Goal: Task Accomplishment & Management: Manage account settings

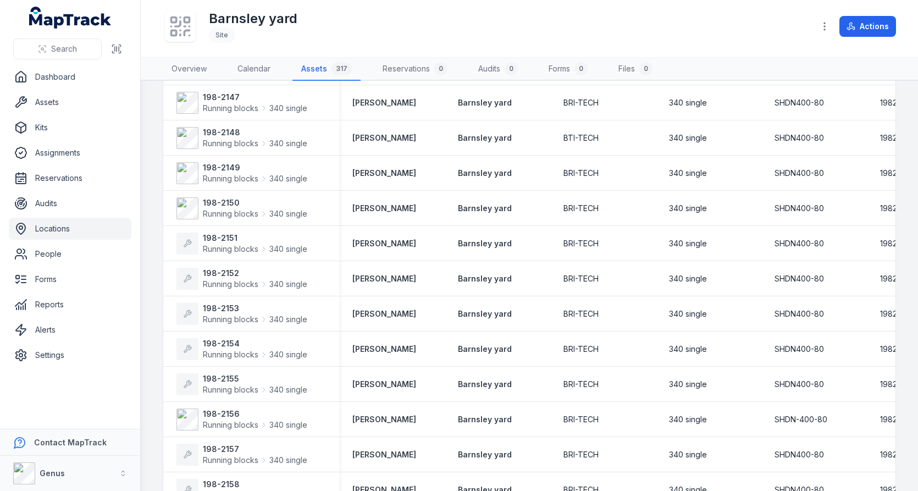
scroll to position [292, 0]
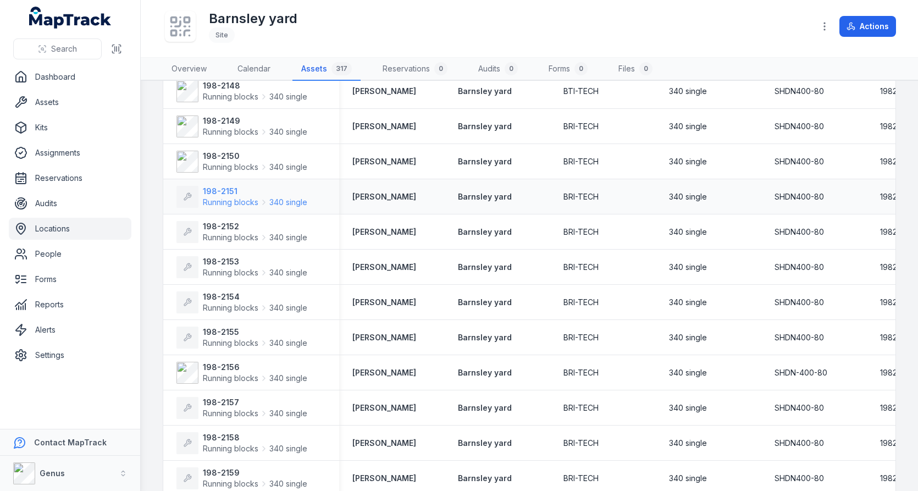
click at [257, 189] on strong "198-2151" at bounding box center [255, 191] width 104 height 11
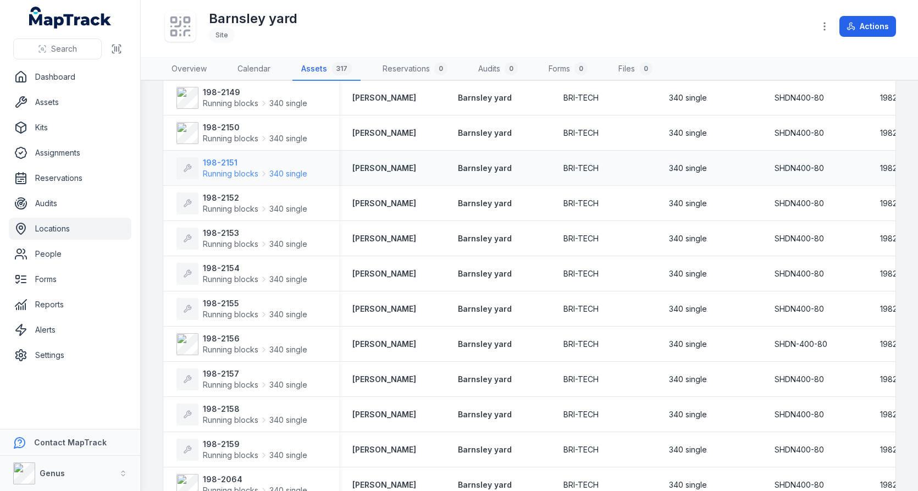
click at [234, 162] on strong "198-2151" at bounding box center [255, 162] width 104 height 11
click at [234, 203] on span "Running blocks" at bounding box center [230, 208] width 55 height 11
click at [225, 250] on div "198-2153 Running blocks 340 single" at bounding box center [251, 238] width 176 height 31
click at [227, 241] on span "Running blocks" at bounding box center [230, 243] width 55 height 11
click at [227, 270] on strong "198-2154" at bounding box center [255, 268] width 104 height 11
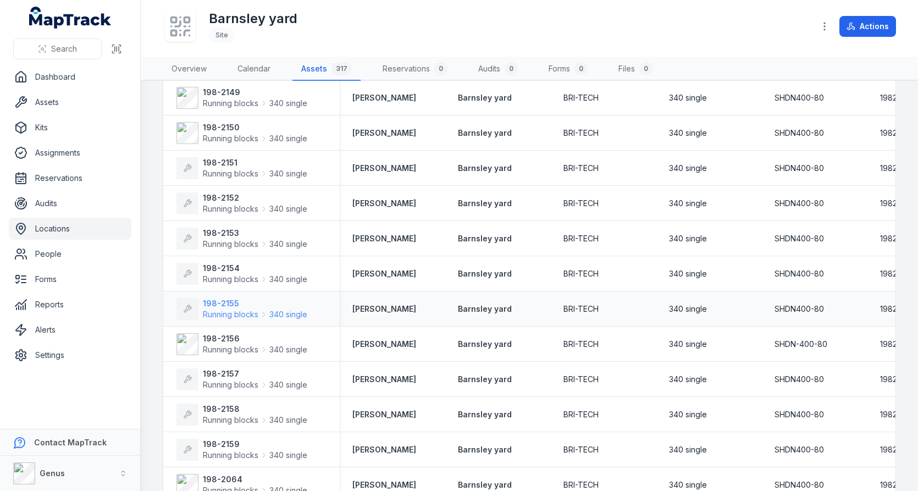
click at [225, 309] on span "Running blocks" at bounding box center [230, 314] width 55 height 11
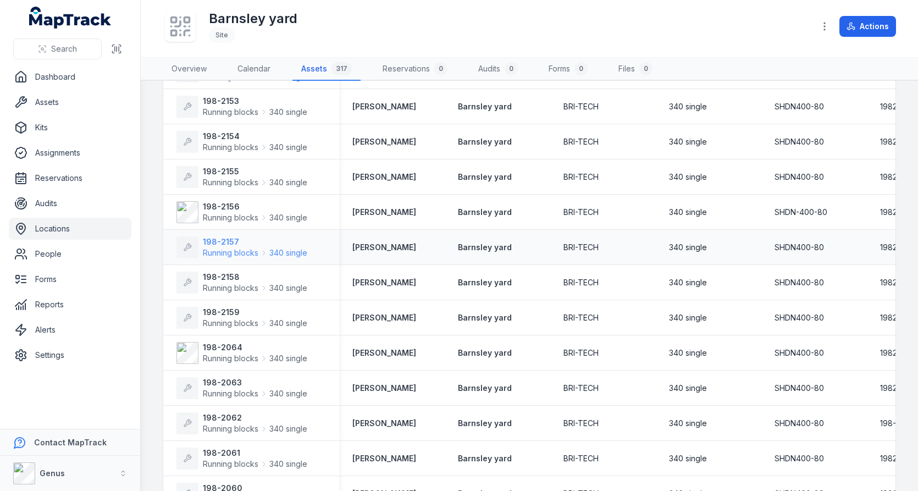
click at [236, 247] on span "Running blocks" at bounding box center [230, 252] width 55 height 11
click at [236, 282] on span "Running blocks" at bounding box center [230, 287] width 55 height 11
click at [236, 310] on strong "198-2159" at bounding box center [255, 312] width 104 height 11
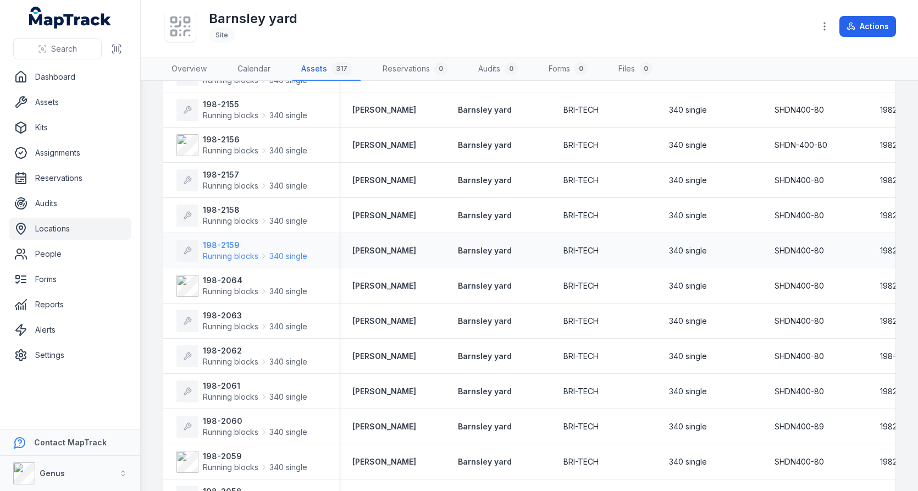
scroll to position [584, 0]
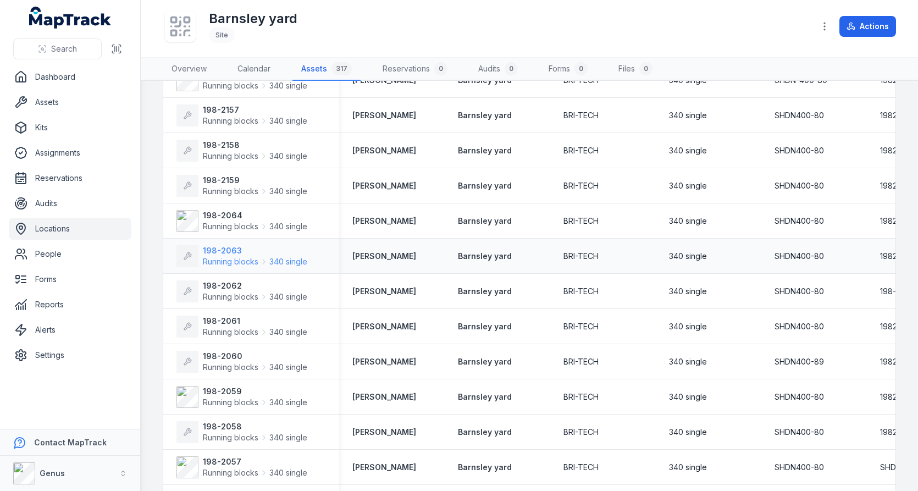
click at [248, 263] on span "Running blocks" at bounding box center [230, 261] width 55 height 11
click at [238, 283] on strong "198-2062" at bounding box center [255, 285] width 104 height 11
click at [238, 326] on span "Running blocks" at bounding box center [230, 331] width 55 height 11
click at [227, 362] on span "Running blocks" at bounding box center [230, 367] width 55 height 11
click at [232, 421] on strong "198-2058" at bounding box center [255, 426] width 104 height 11
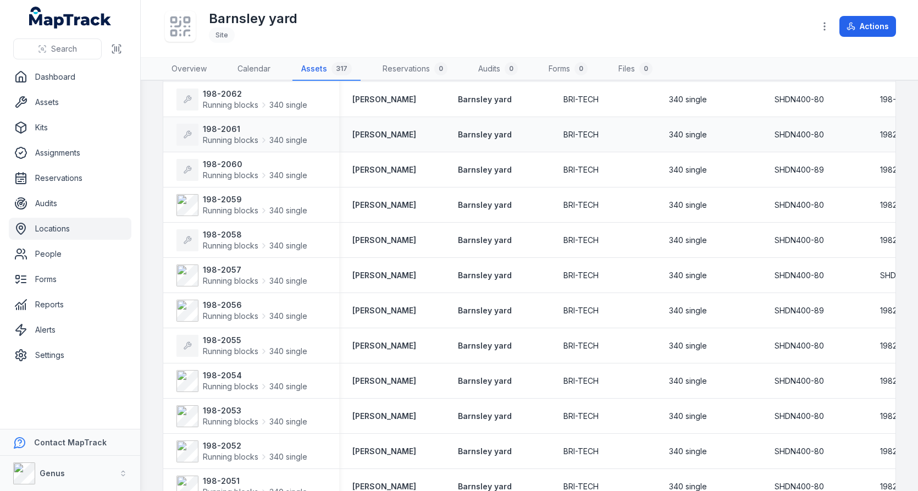
scroll to position [789, 0]
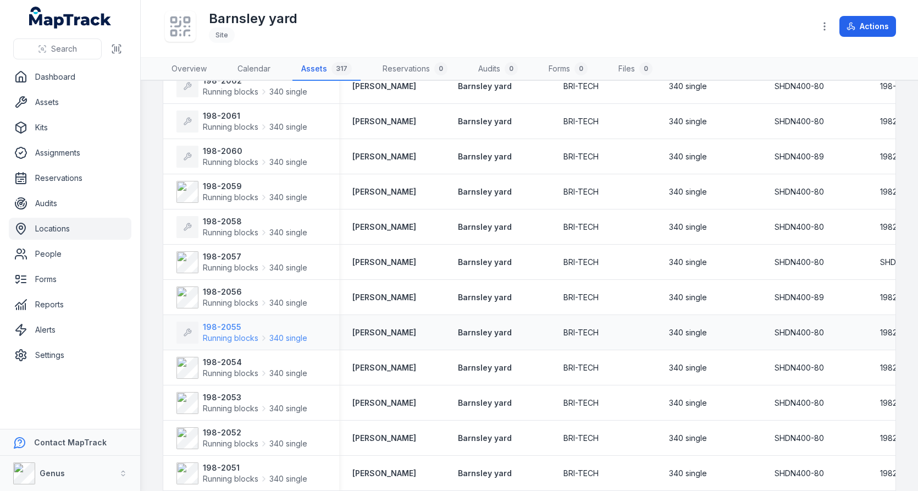
click at [276, 327] on strong "198-2055" at bounding box center [255, 326] width 104 height 11
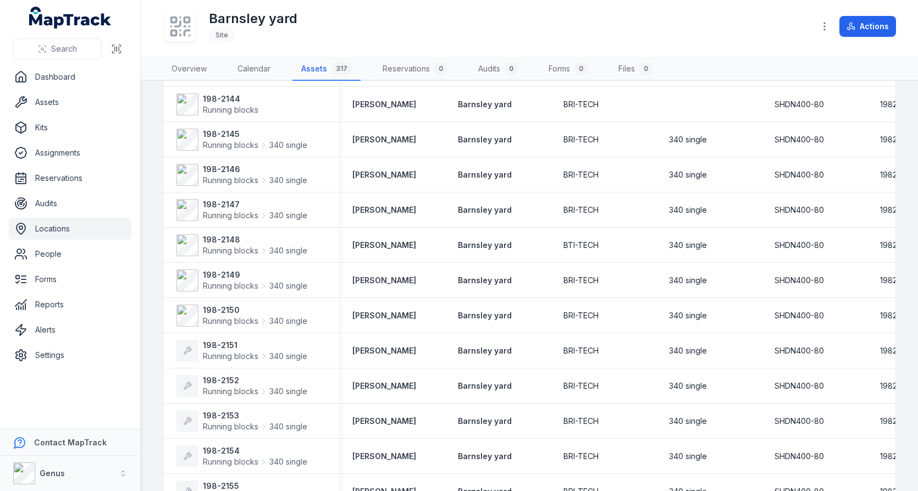
scroll to position [0, 0]
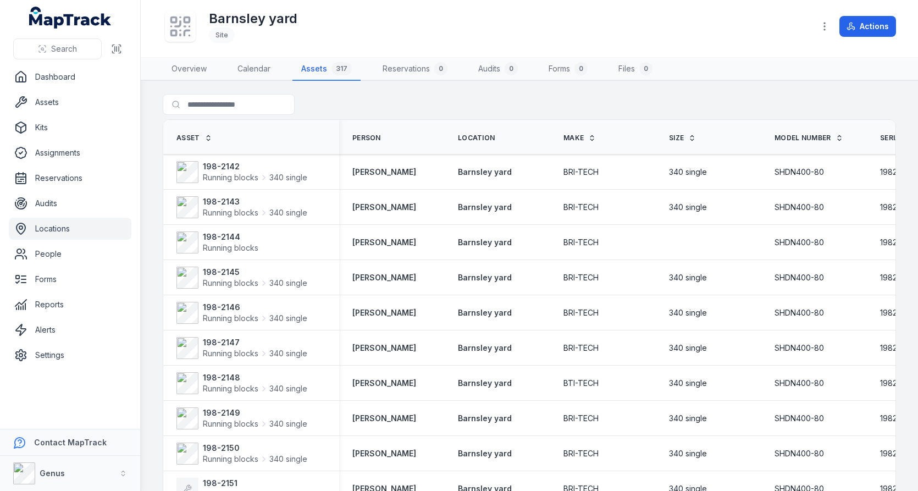
click at [544, 102] on div "Search for assets" at bounding box center [529, 106] width 733 height 25
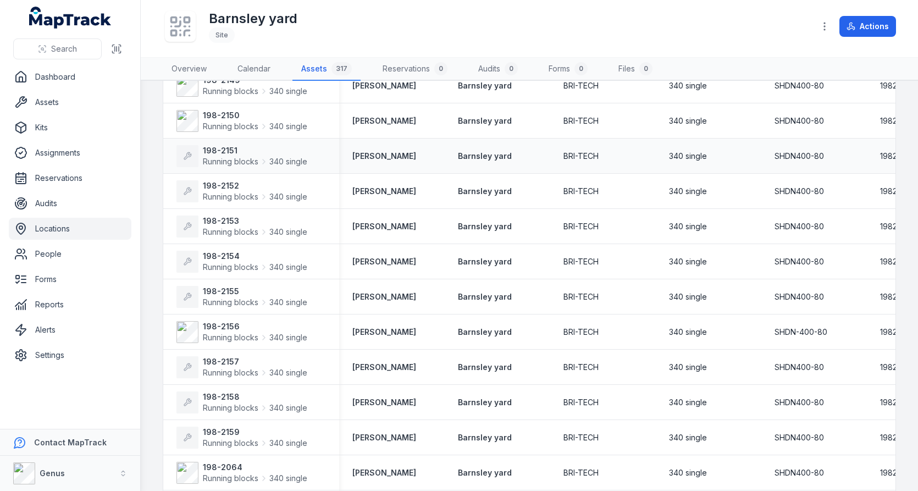
scroll to position [335, 0]
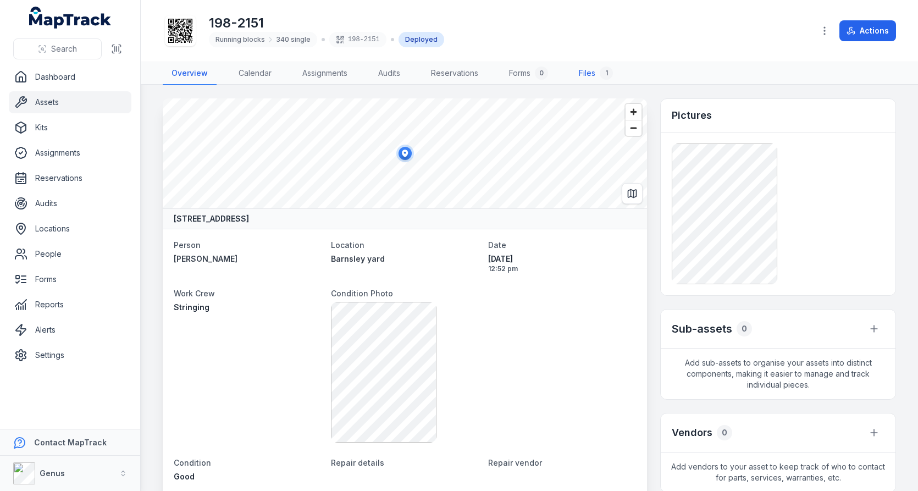
click at [597, 74] on link "Files 1" at bounding box center [596, 73] width 52 height 23
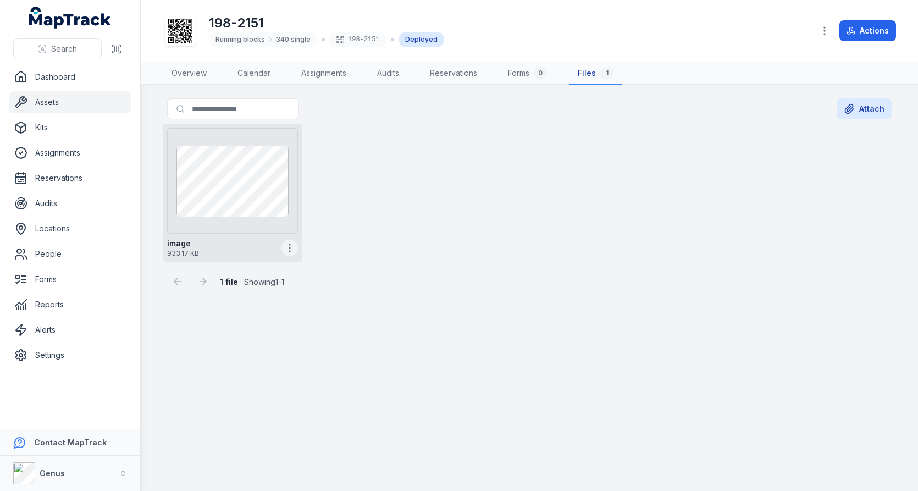
click at [292, 248] on icon "button" at bounding box center [289, 247] width 11 height 11
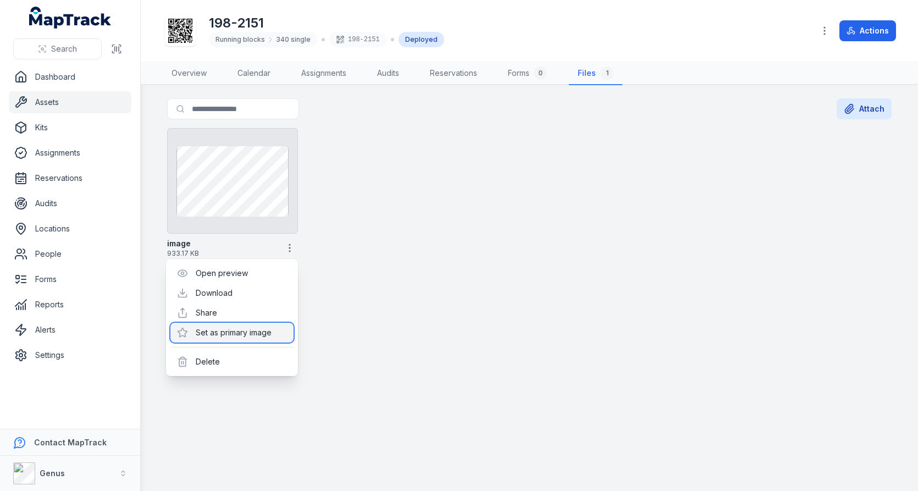
click at [259, 325] on div "Set as primary image" at bounding box center [231, 333] width 123 height 20
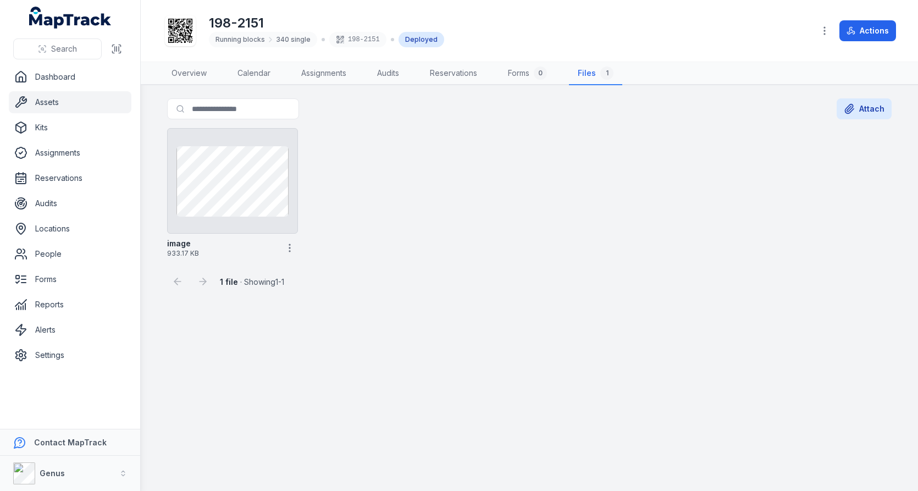
click at [518, 250] on div "image 933.17 KB" at bounding box center [529, 193] width 733 height 138
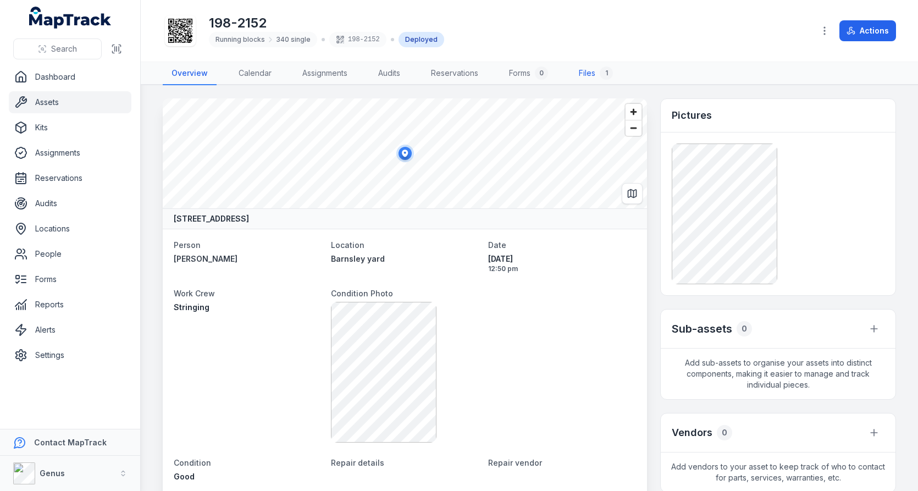
click at [582, 64] on link "Files 1" at bounding box center [596, 73] width 52 height 23
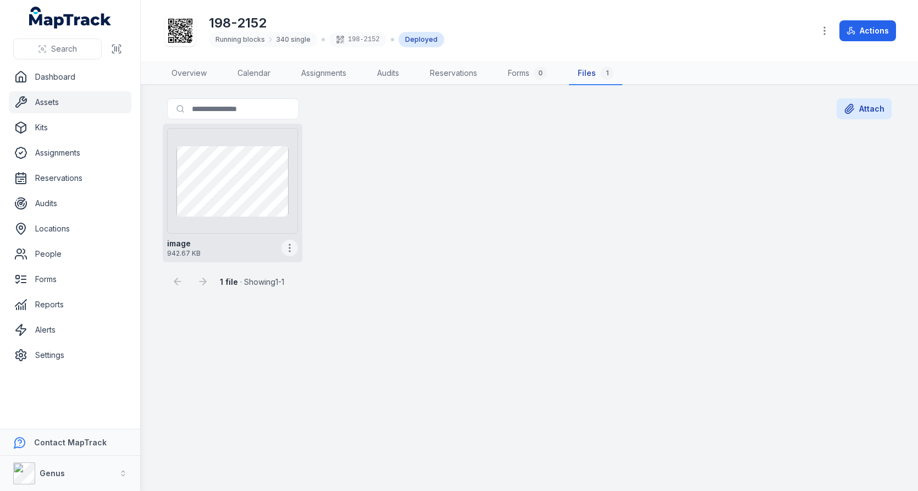
click at [287, 249] on icon "button" at bounding box center [289, 247] width 11 height 11
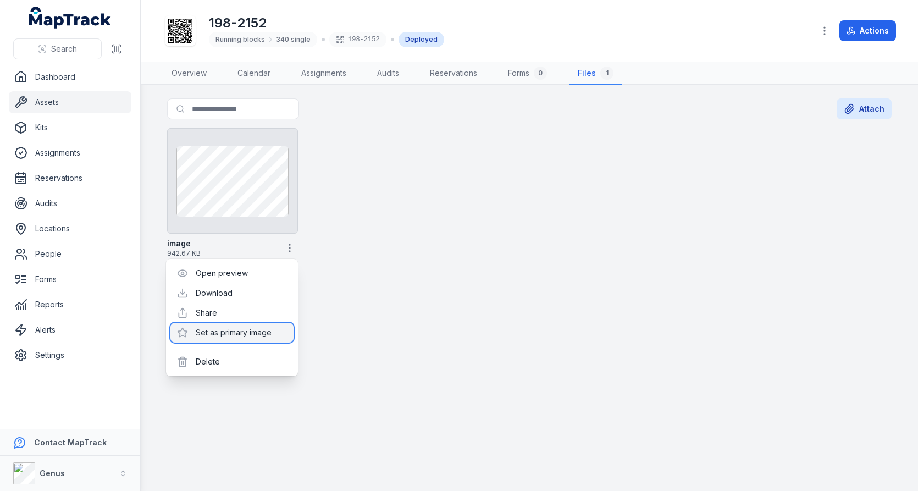
click at [253, 326] on div "Set as primary image" at bounding box center [231, 333] width 123 height 20
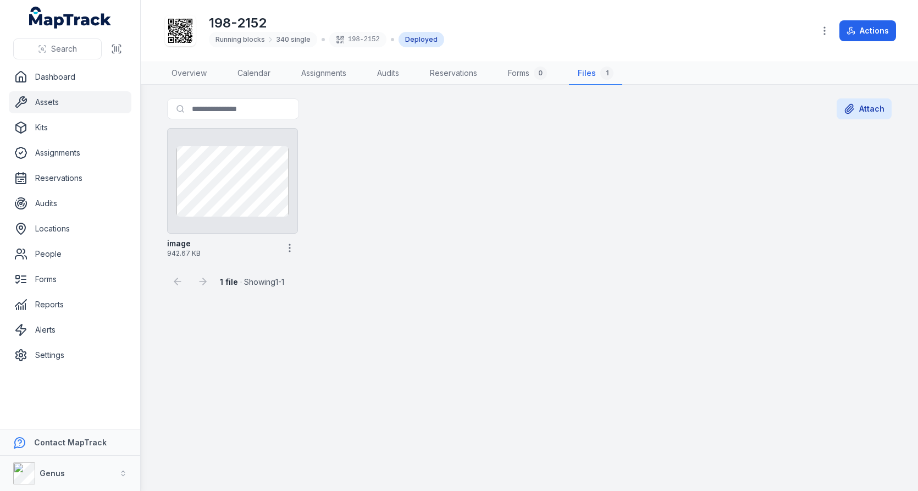
click at [468, 232] on div "image 942.67 KB" at bounding box center [529, 193] width 733 height 138
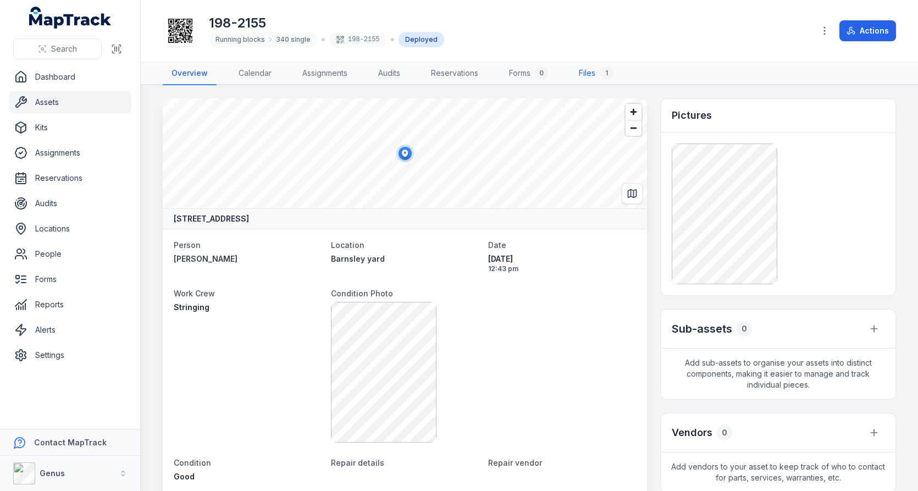
click at [593, 66] on link "Files 1" at bounding box center [596, 73] width 52 height 23
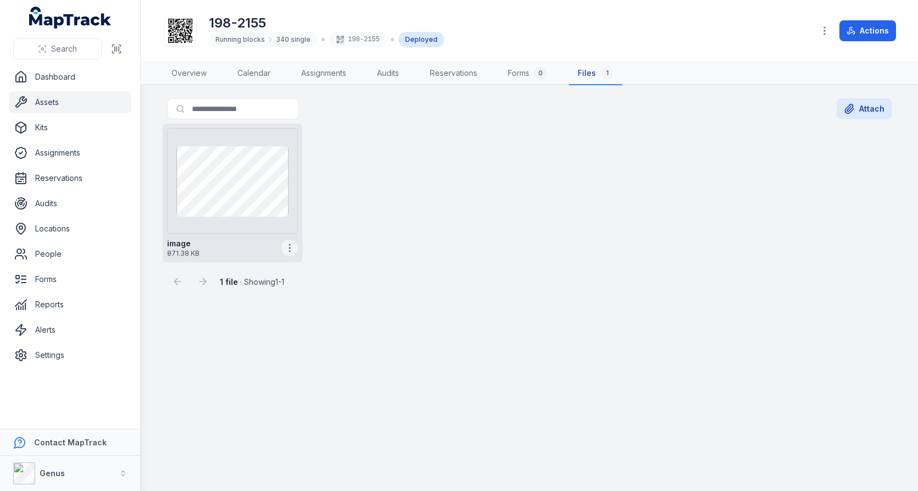
click at [291, 244] on icon "button" at bounding box center [289, 247] width 11 height 11
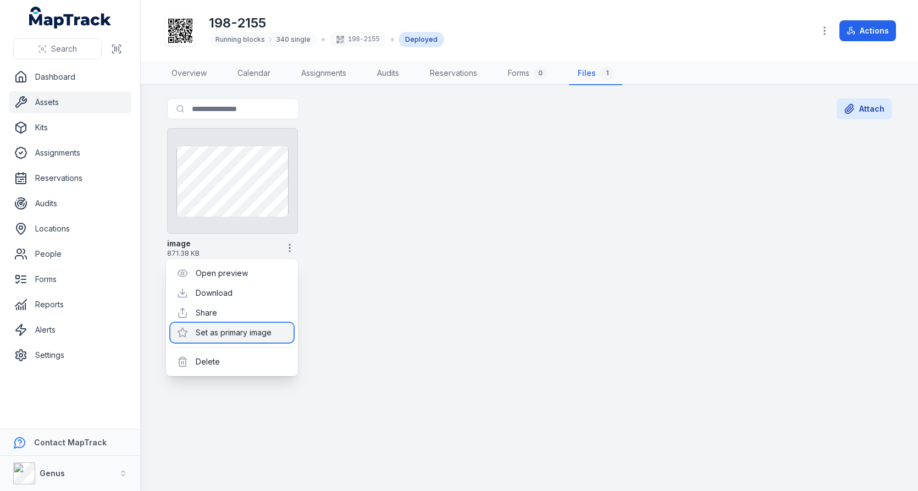
click at [246, 337] on div "Set as primary image" at bounding box center [231, 333] width 123 height 20
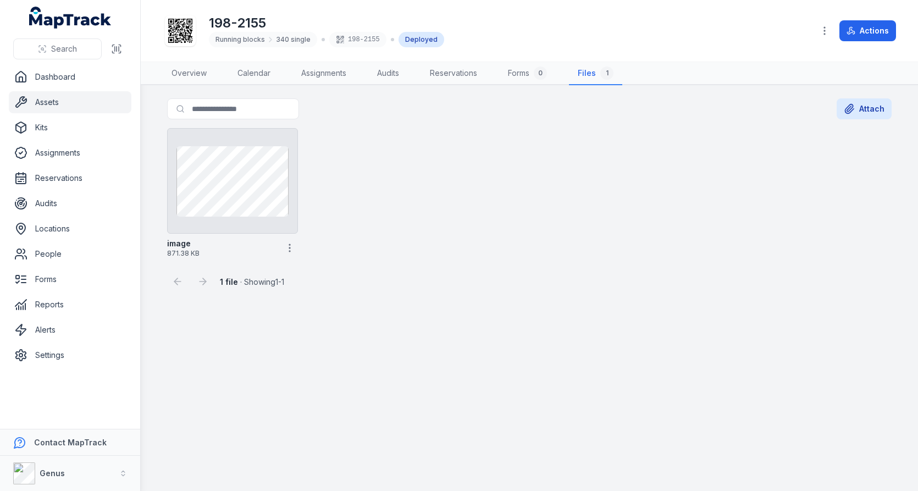
click at [480, 226] on div "image 871.38 KB" at bounding box center [529, 193] width 733 height 138
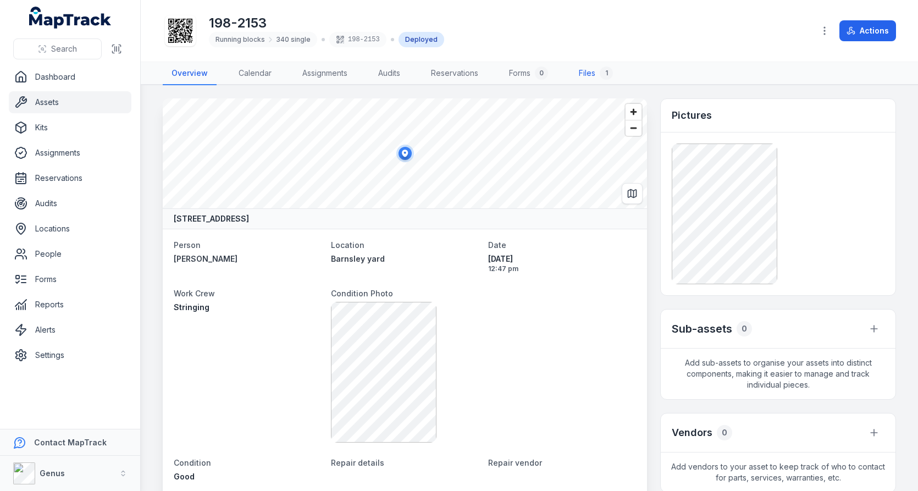
click at [590, 71] on link "Files 1" at bounding box center [596, 73] width 52 height 23
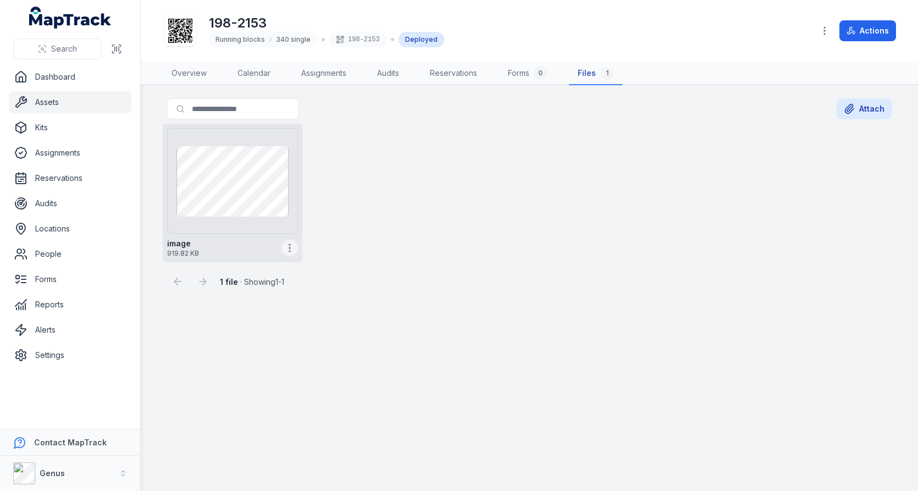
click at [283, 246] on button "button" at bounding box center [289, 248] width 16 height 16
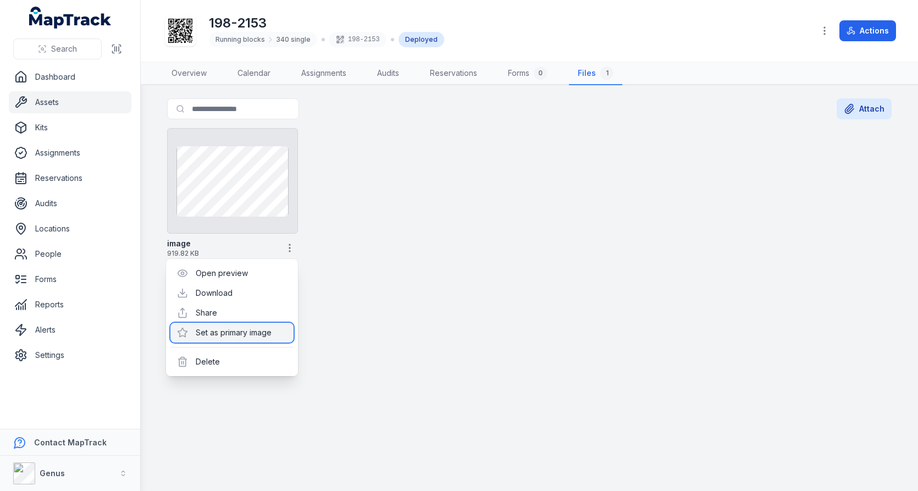
click at [255, 326] on div "Set as primary image" at bounding box center [231, 333] width 123 height 20
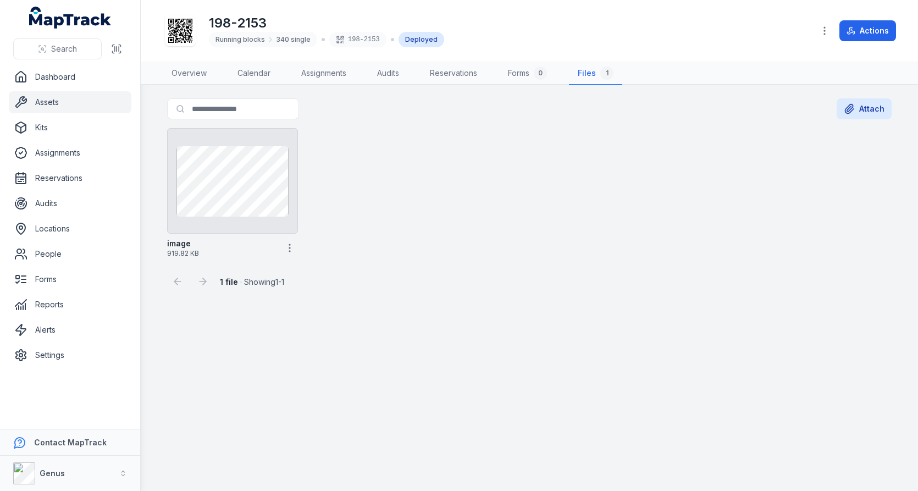
click at [571, 215] on div "image 919.82 KB" at bounding box center [529, 193] width 733 height 138
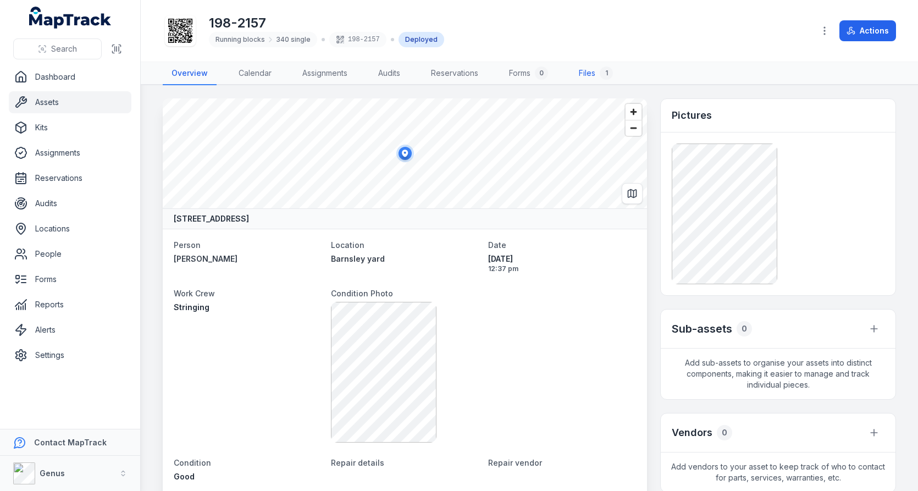
click at [588, 73] on link "Files 1" at bounding box center [596, 73] width 52 height 23
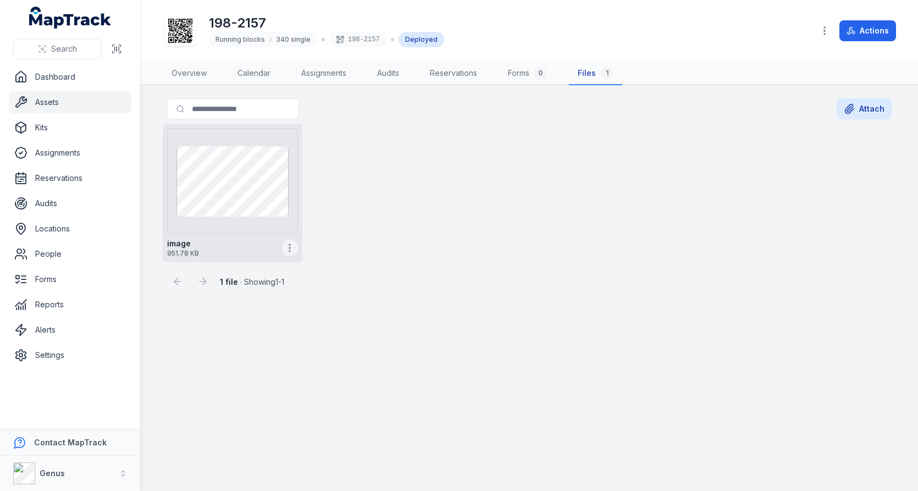
click at [293, 252] on button "button" at bounding box center [289, 248] width 16 height 16
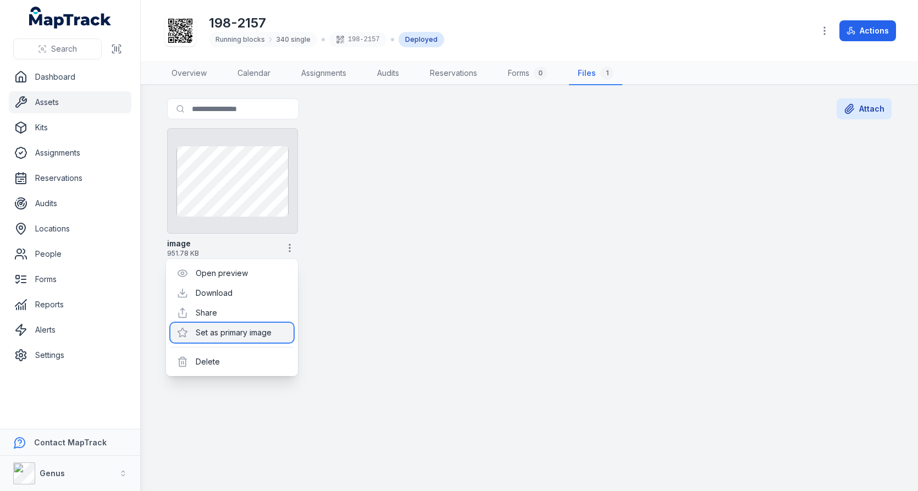
click at [249, 328] on div "Set as primary image" at bounding box center [231, 333] width 123 height 20
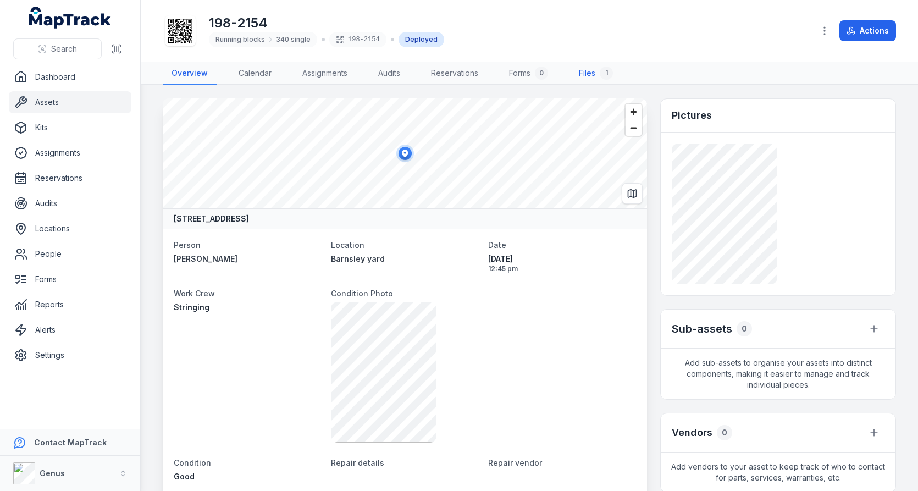
click at [591, 73] on link "Files 1" at bounding box center [596, 73] width 52 height 23
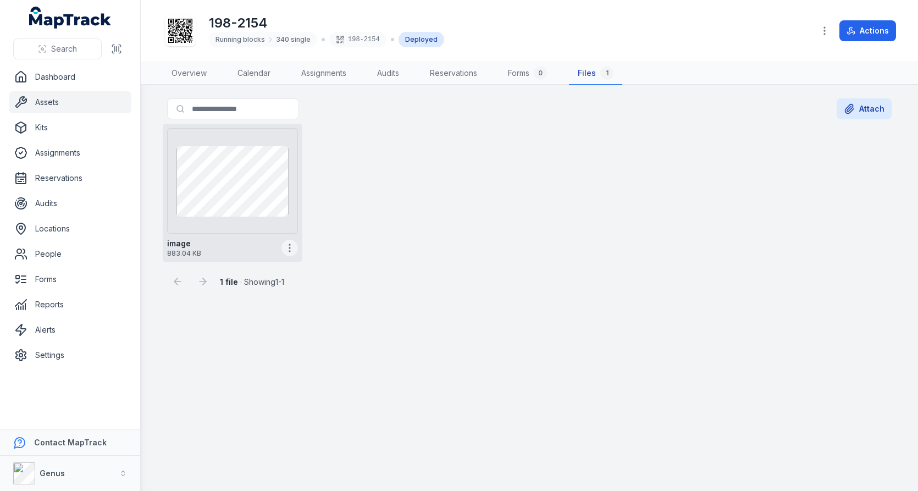
click at [285, 243] on icon "button" at bounding box center [289, 247] width 11 height 11
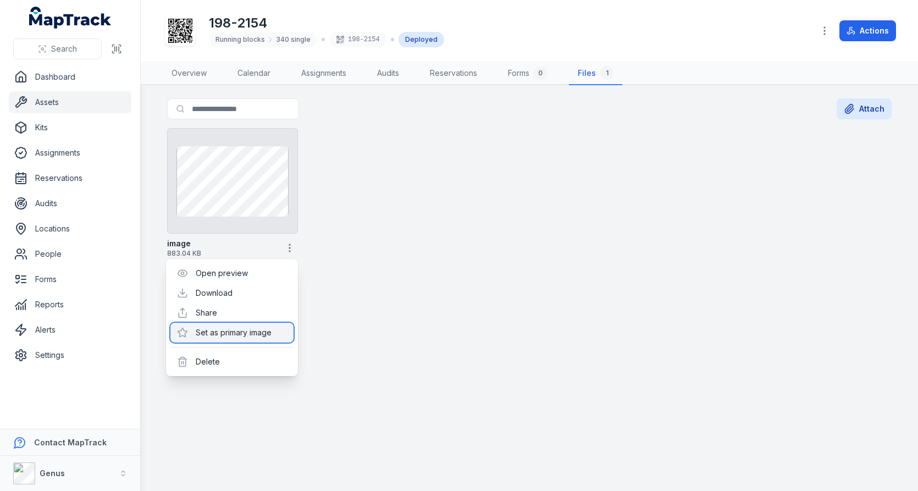
click at [260, 325] on div "Set as primary image" at bounding box center [231, 333] width 123 height 20
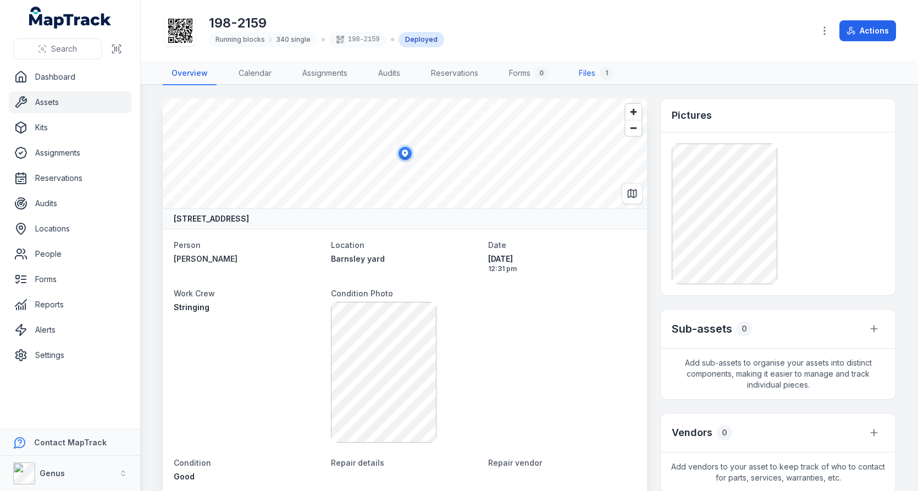
click at [582, 70] on link "Files 1" at bounding box center [596, 73] width 52 height 23
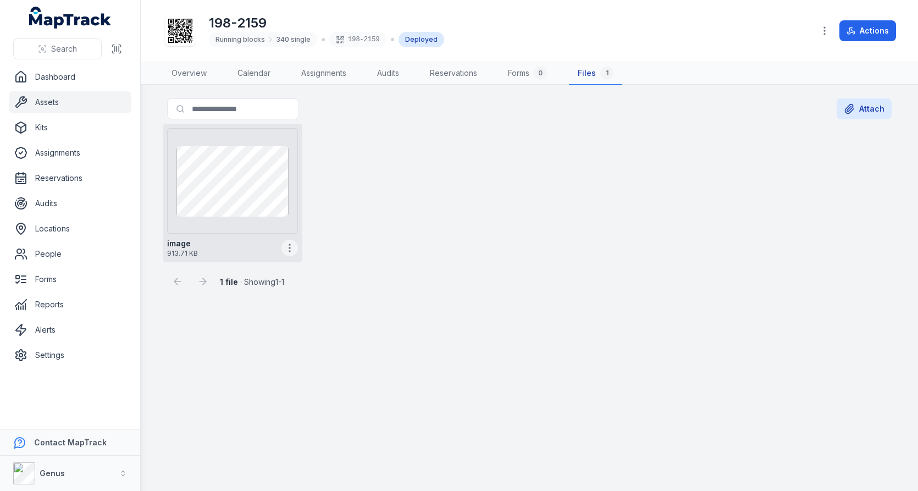
click at [290, 244] on circle "button" at bounding box center [289, 244] width 1 height 1
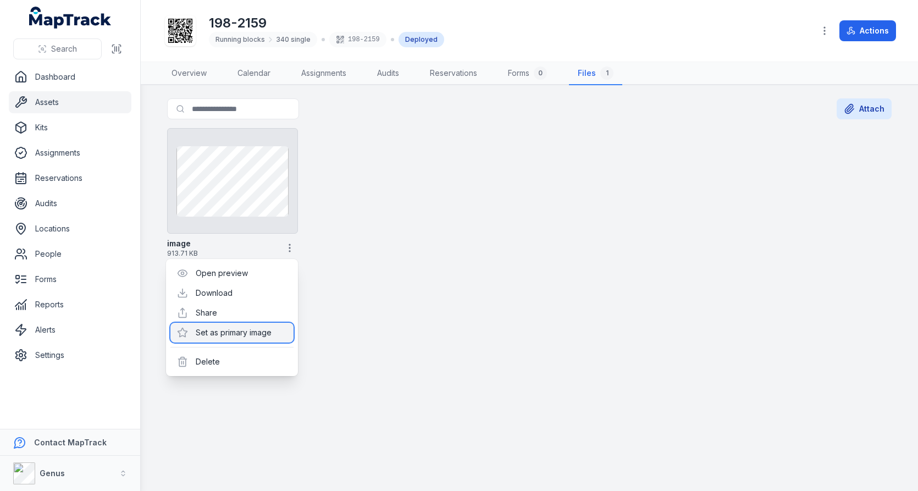
click at [255, 330] on div "Set as primary image" at bounding box center [231, 333] width 123 height 20
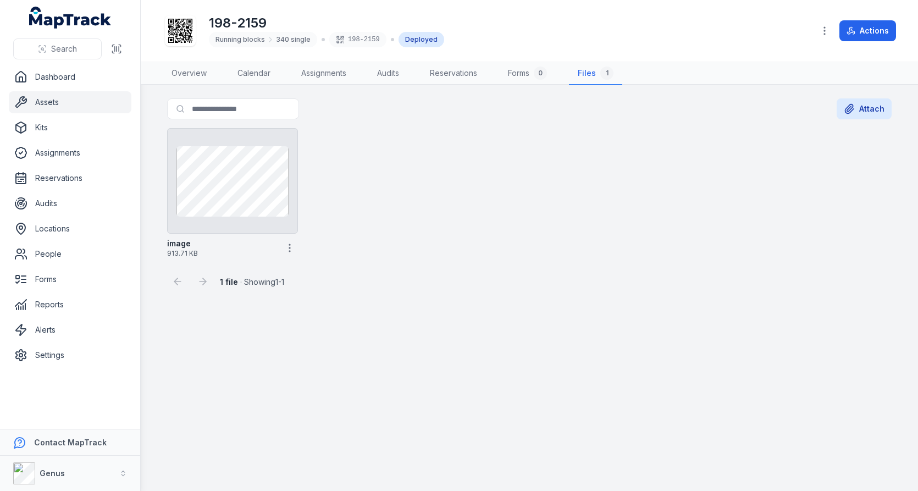
click at [483, 258] on div "image 913.71 KB" at bounding box center [529, 193] width 733 height 138
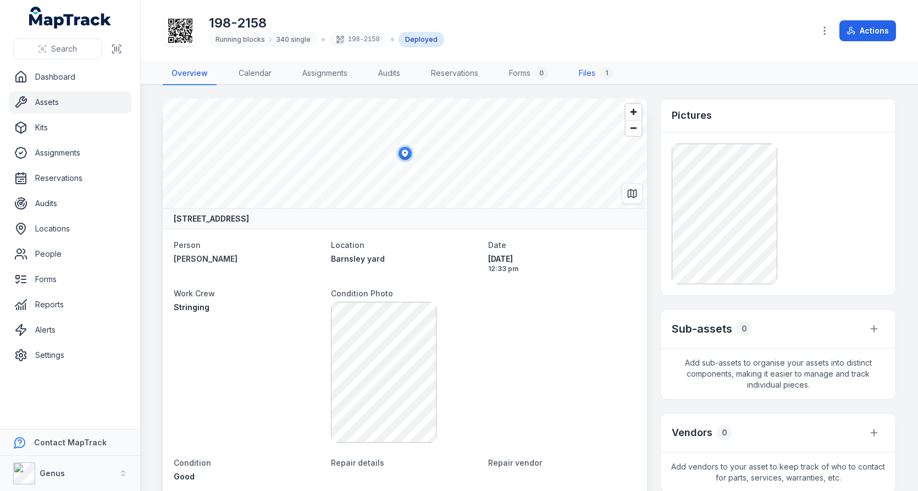
click at [589, 72] on link "Files 1" at bounding box center [596, 73] width 52 height 23
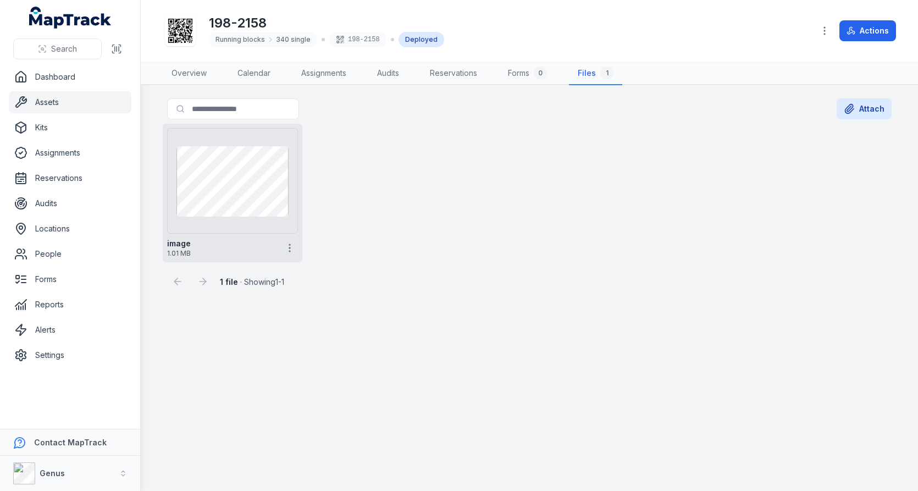
click at [292, 255] on div "image 1.01 MB" at bounding box center [232, 246] width 131 height 24
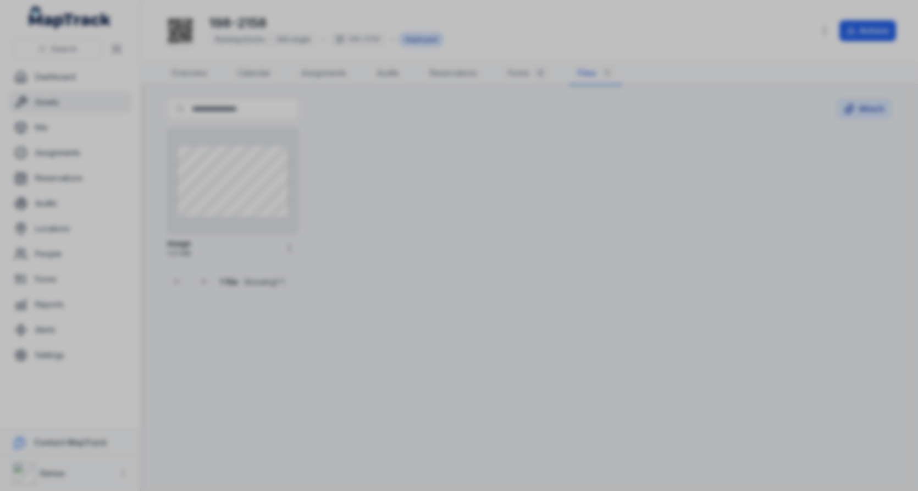
click at [484, 235] on div at bounding box center [459, 245] width 918 height 491
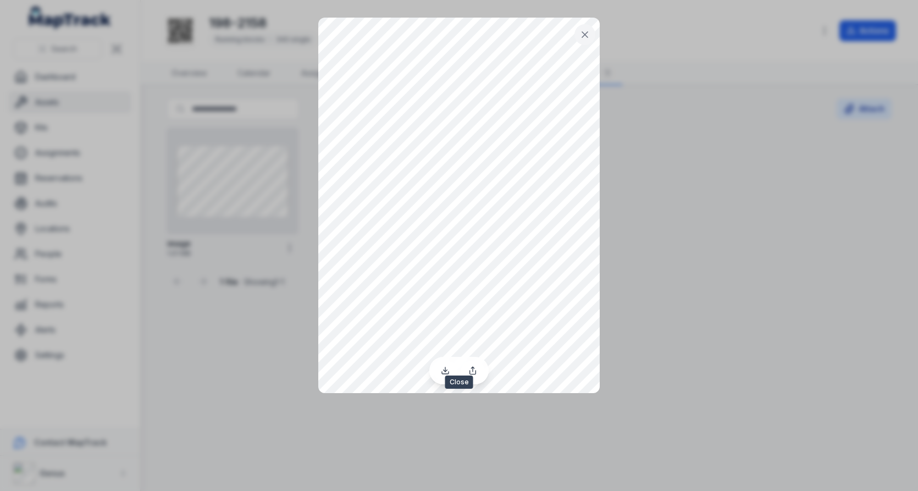
click at [586, 31] on icon at bounding box center [584, 34] width 11 height 11
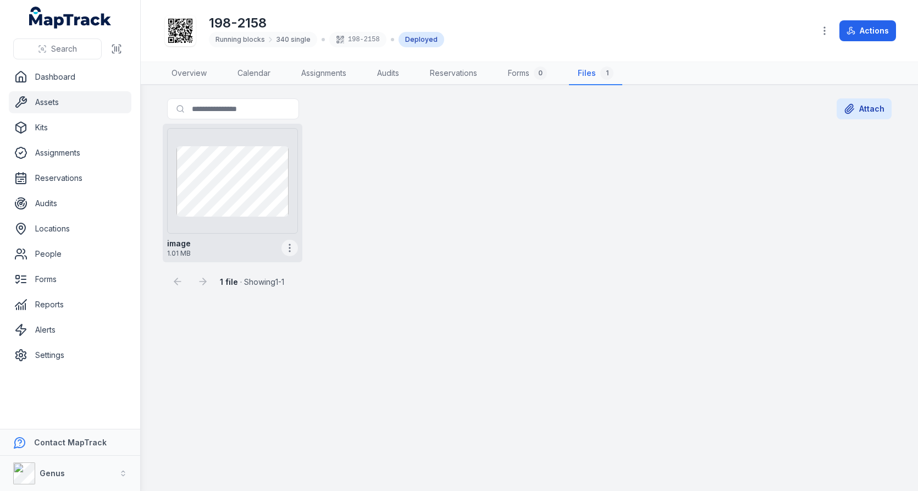
click at [290, 244] on icon "button" at bounding box center [289, 247] width 11 height 11
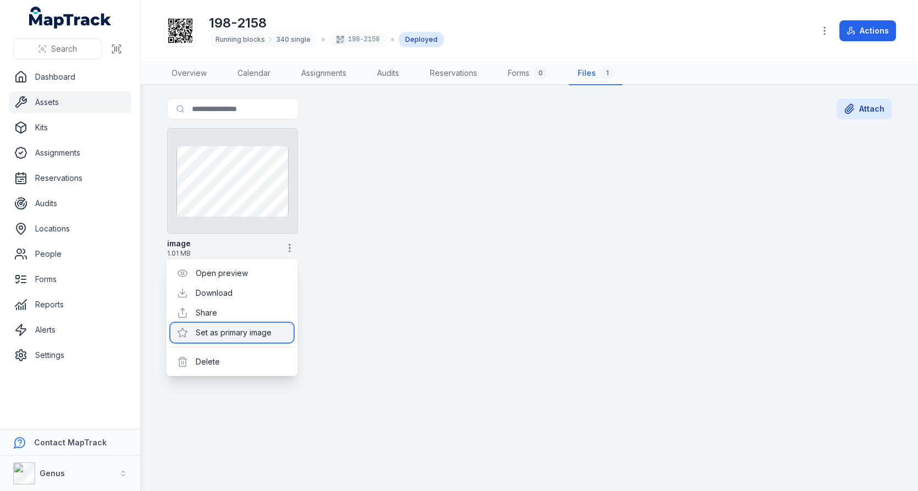
click at [270, 331] on div "Set as primary image" at bounding box center [231, 333] width 123 height 20
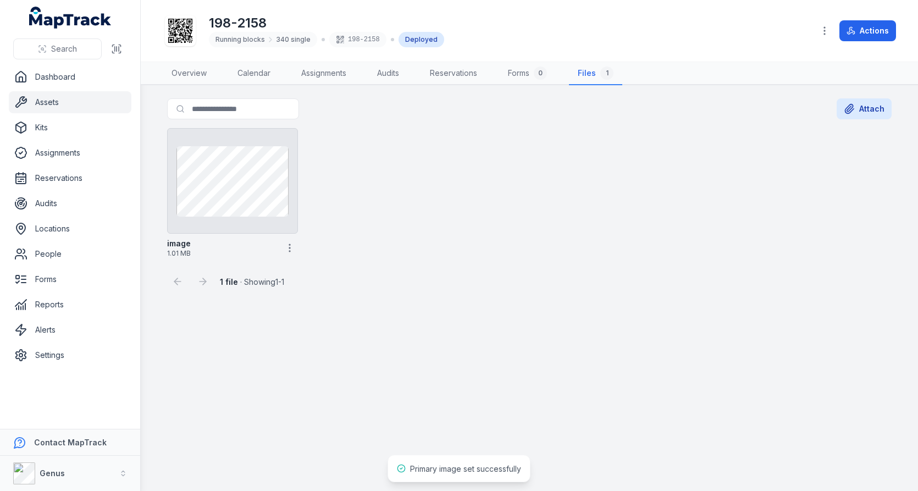
click at [528, 217] on div "image 1.01 MB" at bounding box center [529, 193] width 733 height 138
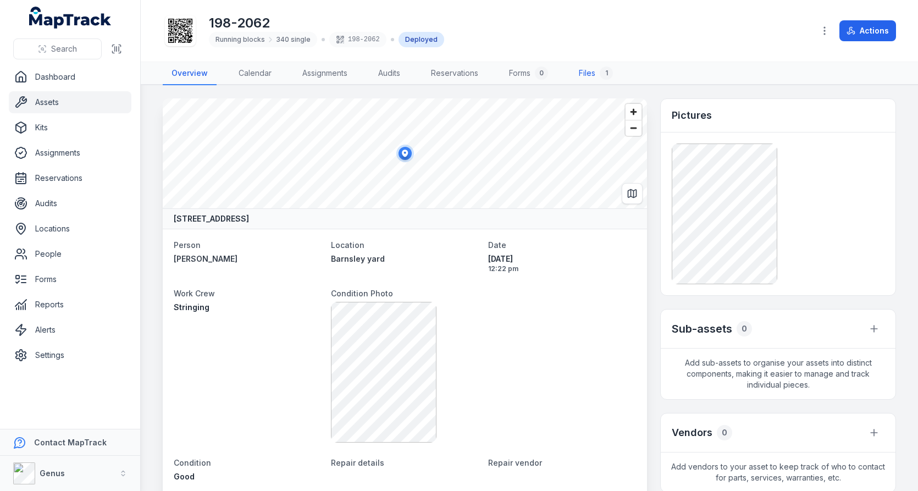
click at [601, 66] on link "Files 1" at bounding box center [596, 73] width 52 height 23
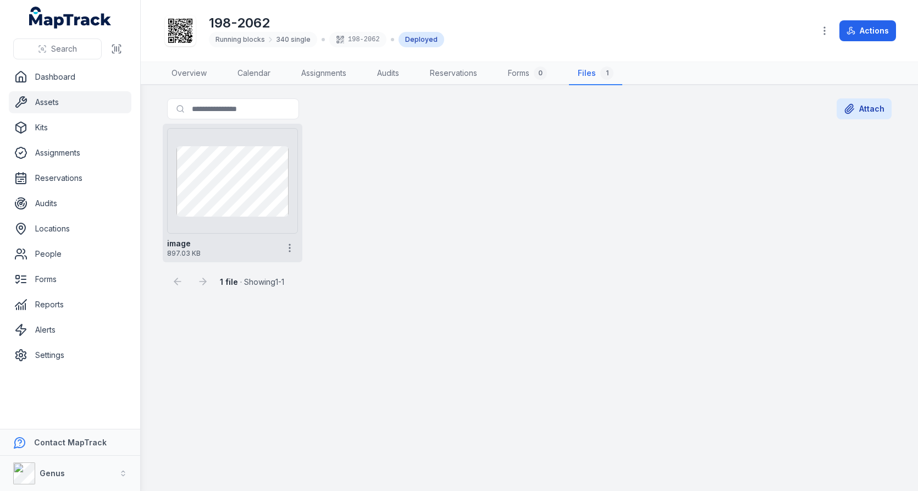
click at [289, 254] on div at bounding box center [289, 248] width 16 height 17
click at [291, 249] on icon "button" at bounding box center [289, 247] width 11 height 11
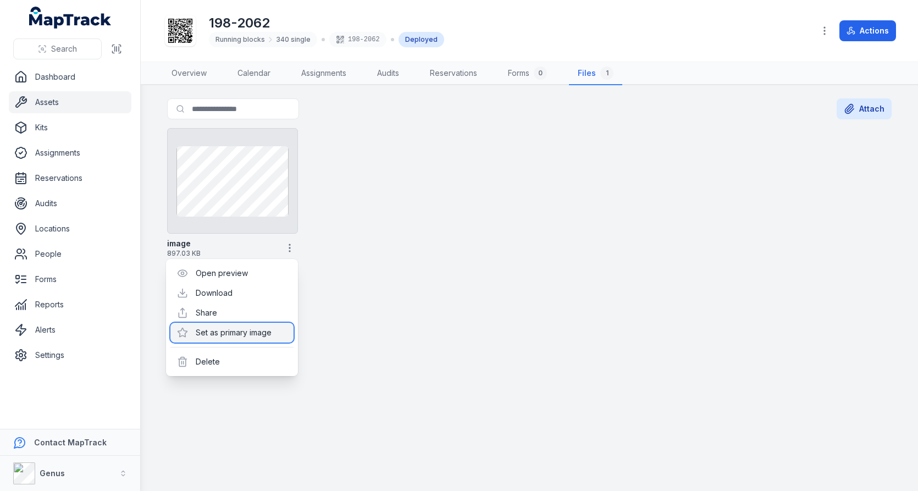
click at [255, 323] on div "Set as primary image" at bounding box center [231, 333] width 123 height 20
click at [458, 231] on div "image 897.03 KB" at bounding box center [529, 193] width 733 height 138
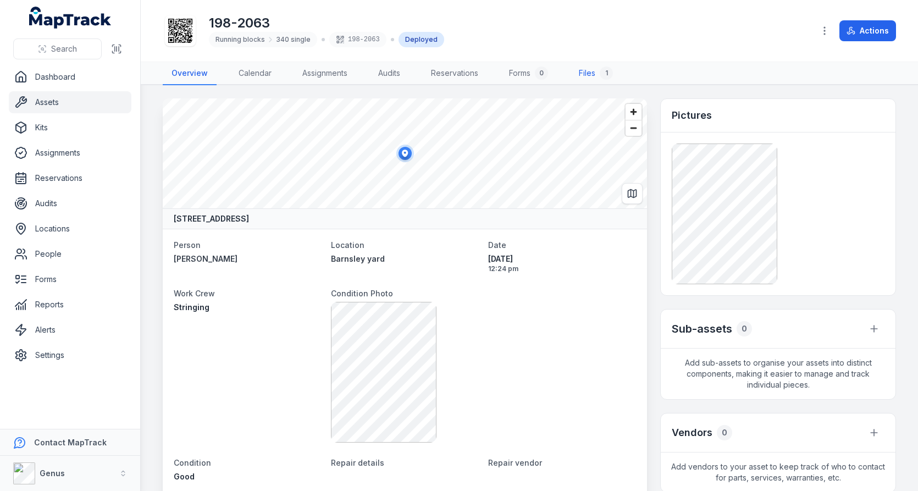
click at [581, 69] on link "Files 1" at bounding box center [596, 73] width 52 height 23
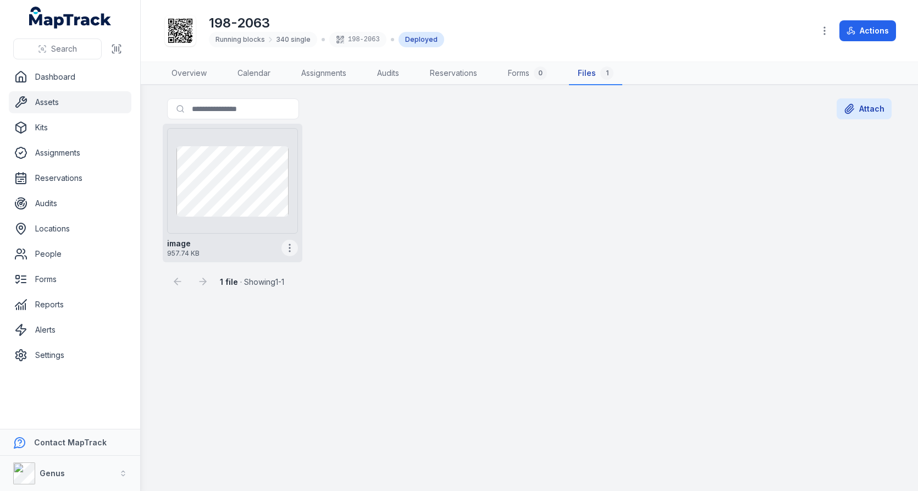
click at [292, 244] on icon "button" at bounding box center [289, 247] width 11 height 11
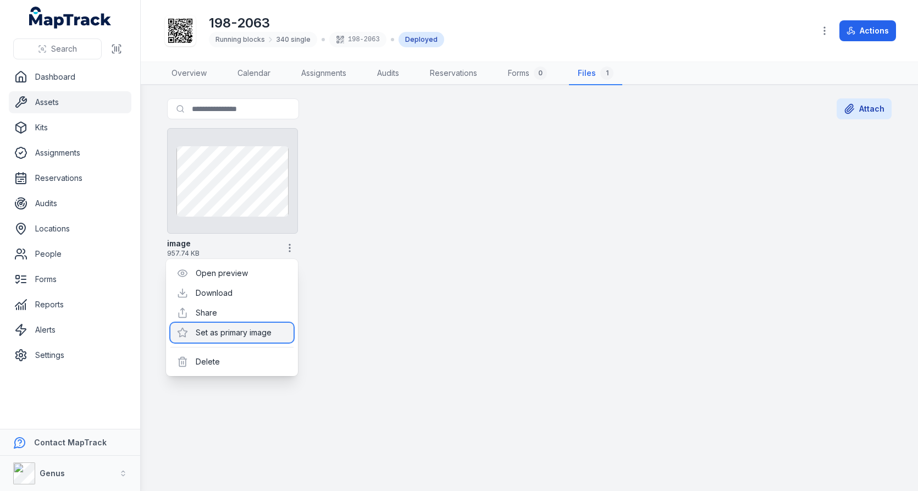
click at [259, 326] on div "Set as primary image" at bounding box center [231, 333] width 123 height 20
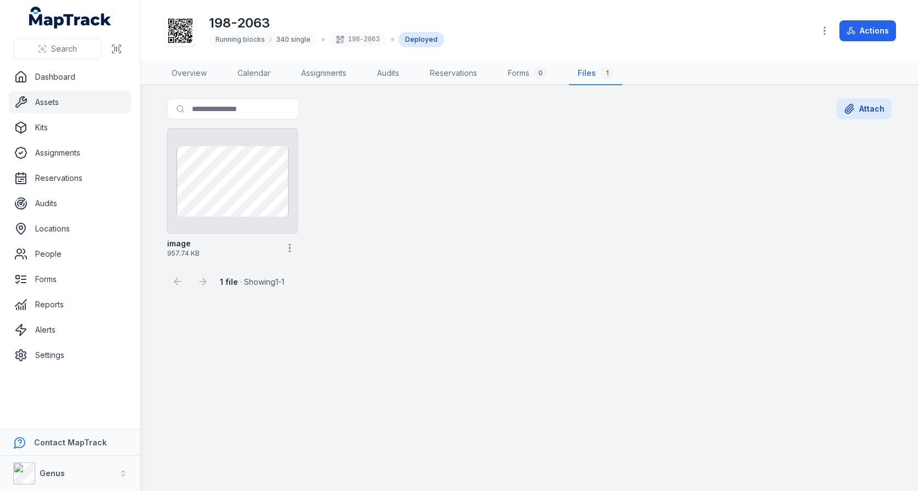
click at [409, 249] on div "image 957.74 KB" at bounding box center [529, 193] width 733 height 138
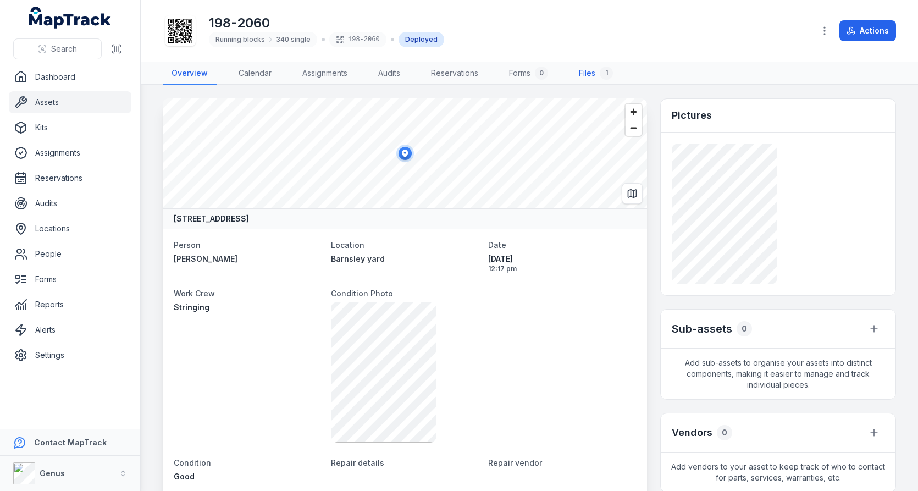
click at [587, 64] on link "Files 1" at bounding box center [596, 73] width 52 height 23
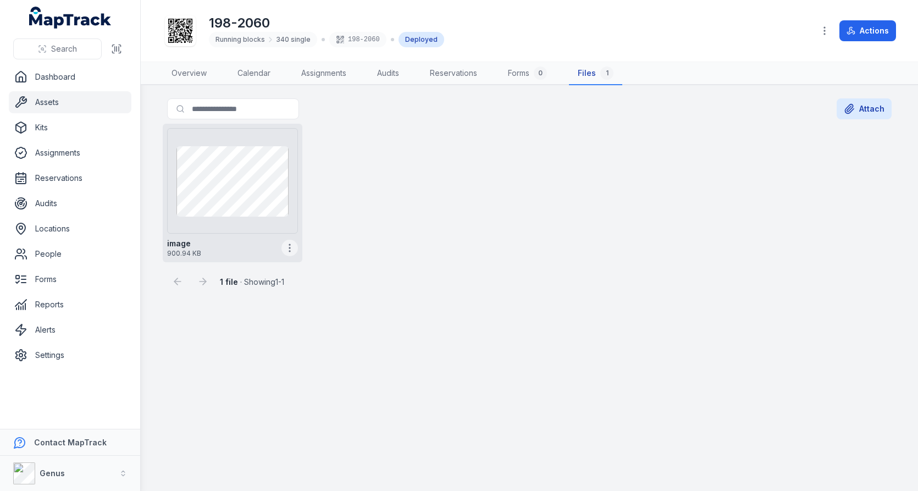
click at [289, 245] on icon "button" at bounding box center [289, 247] width 11 height 11
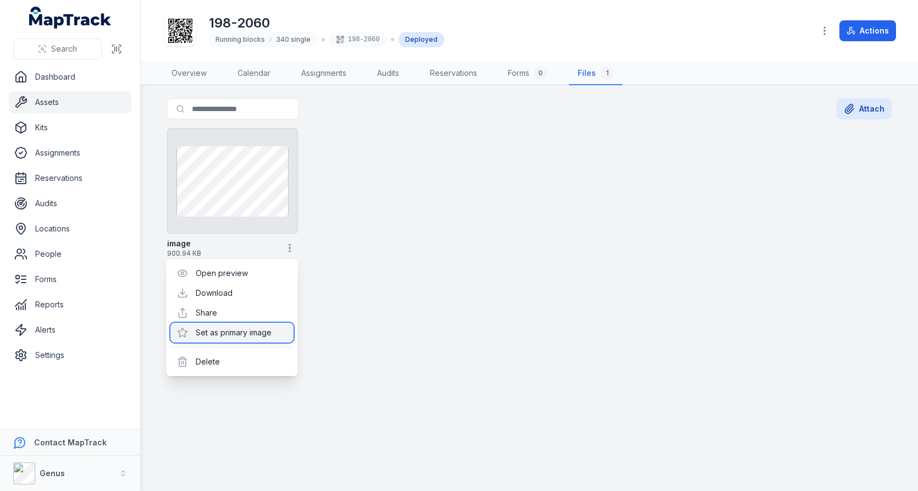
click at [246, 335] on div "Set as primary image" at bounding box center [231, 333] width 123 height 20
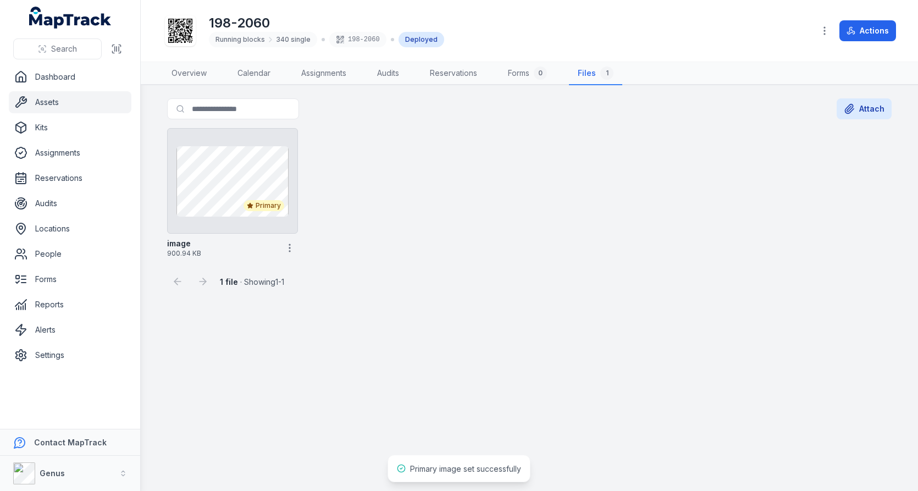
click at [480, 254] on div "Primary image 900.94 KB" at bounding box center [529, 193] width 733 height 138
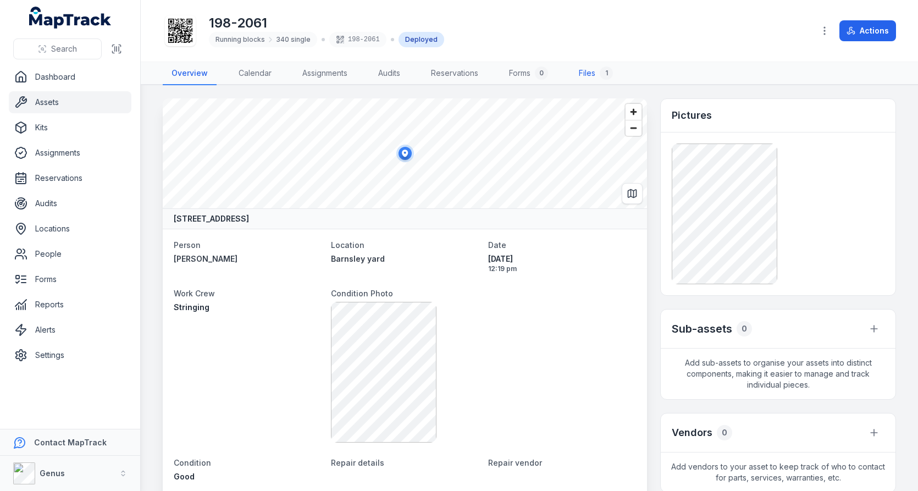
click at [597, 64] on link "Files 1" at bounding box center [596, 73] width 52 height 23
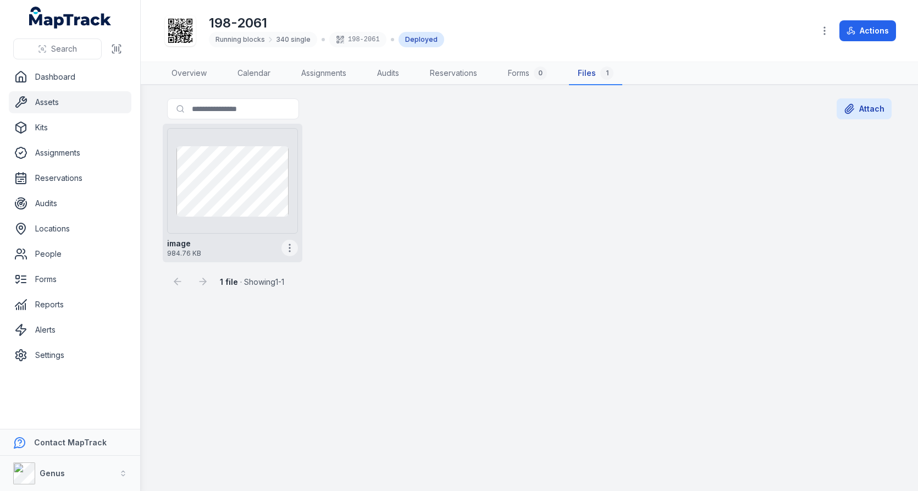
click at [286, 247] on icon "button" at bounding box center [289, 247] width 11 height 11
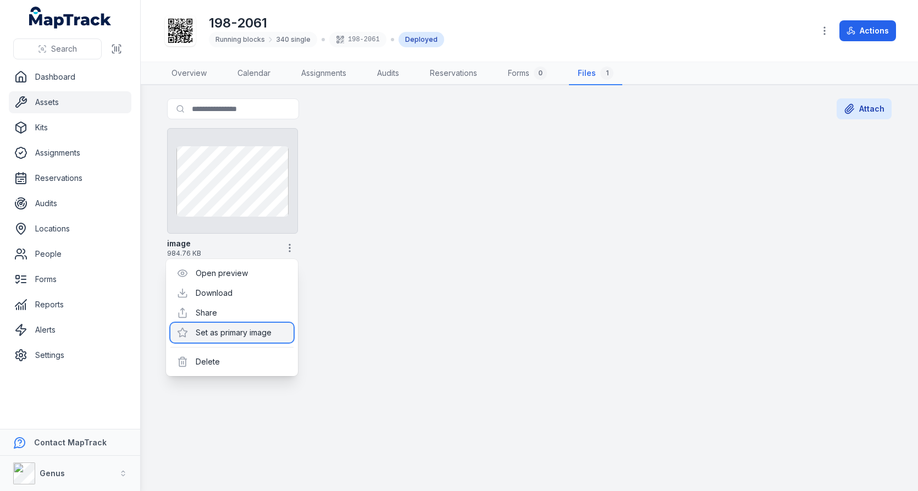
click at [242, 338] on div "Set as primary image" at bounding box center [231, 333] width 123 height 20
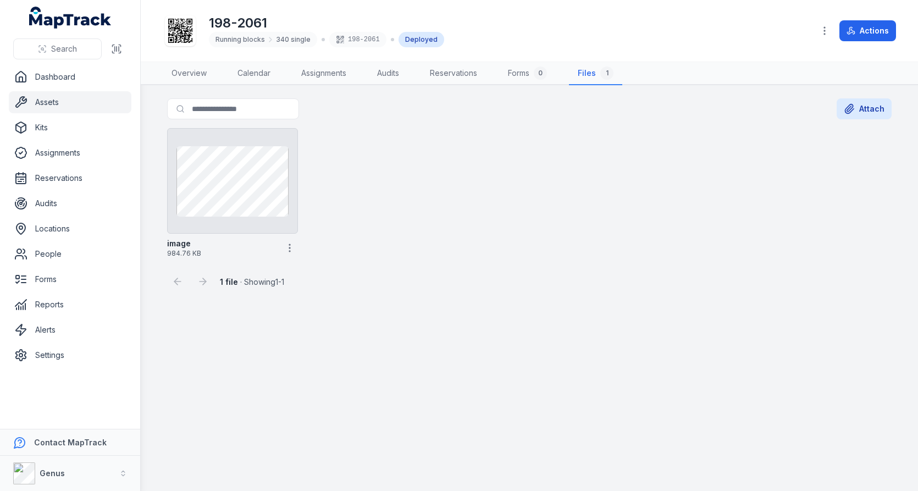
click at [460, 265] on div "1 file · Showing 1 - 1" at bounding box center [529, 277] width 724 height 30
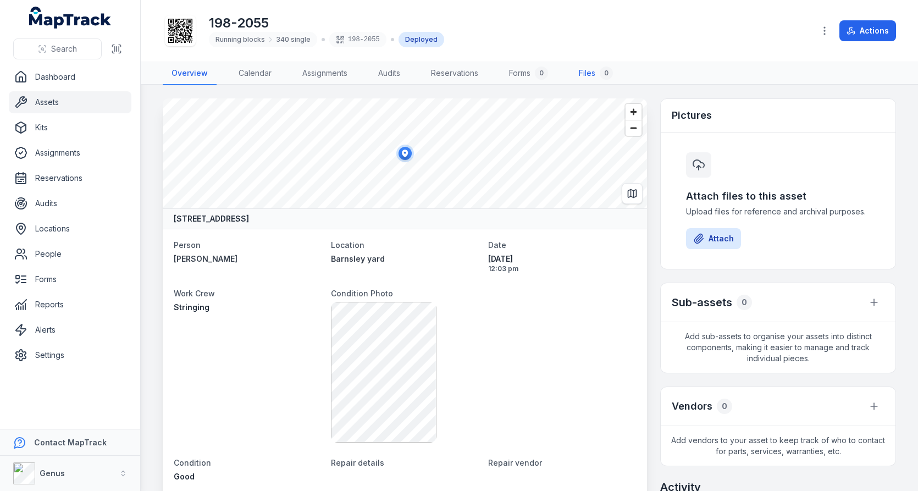
click at [586, 62] on link "Files 0" at bounding box center [596, 73] width 52 height 23
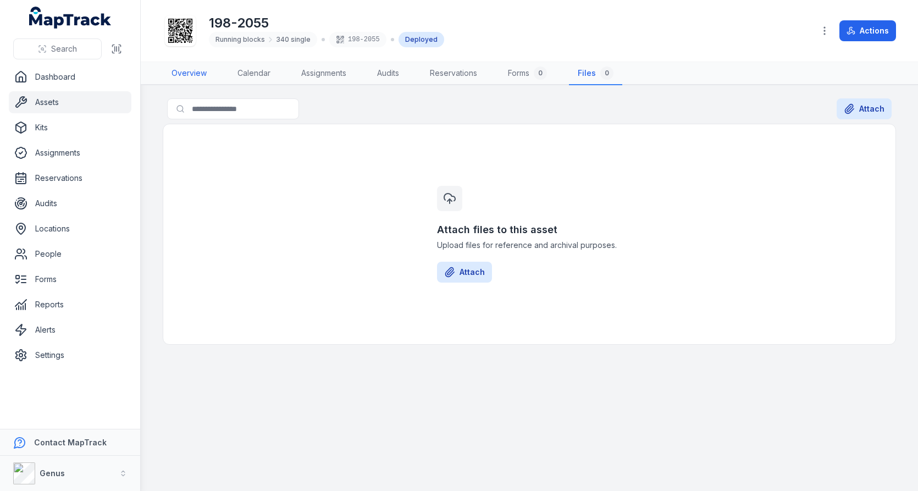
click at [203, 79] on link "Overview" at bounding box center [189, 73] width 53 height 23
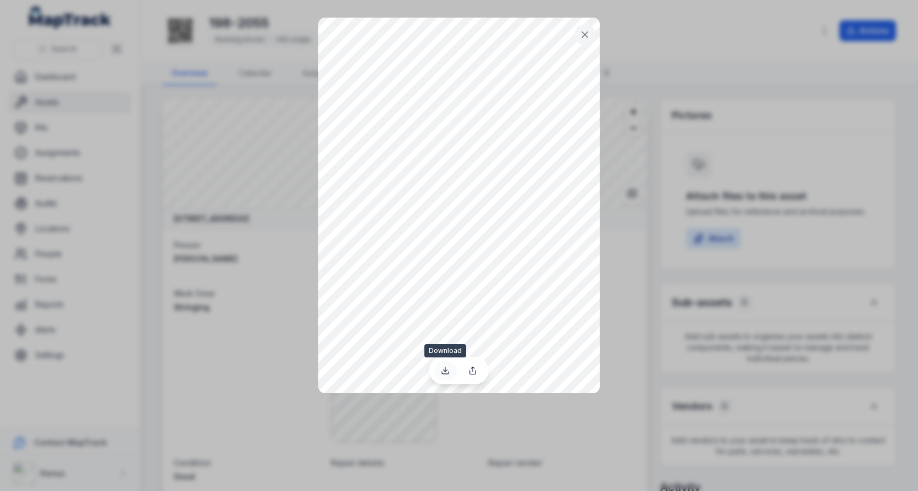
click at [453, 369] on link at bounding box center [444, 370] width 23 height 19
click at [588, 31] on icon at bounding box center [584, 34] width 11 height 11
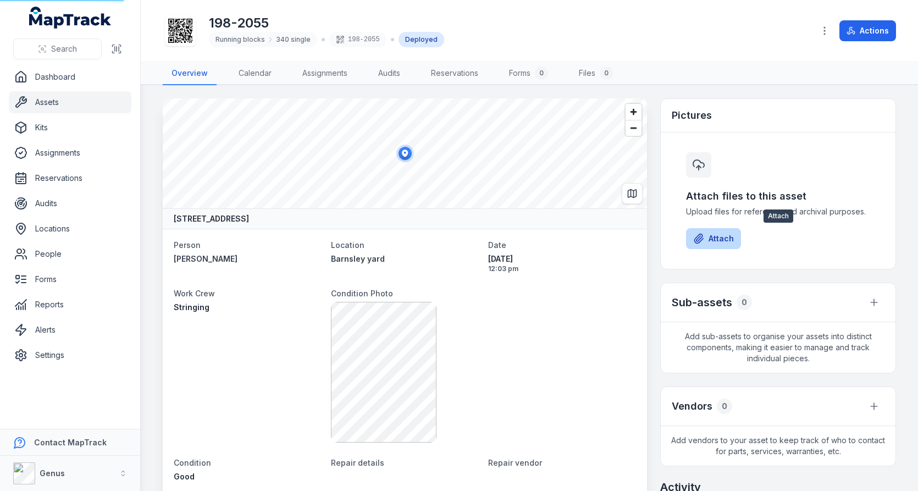
click at [696, 233] on icon at bounding box center [698, 238] width 11 height 11
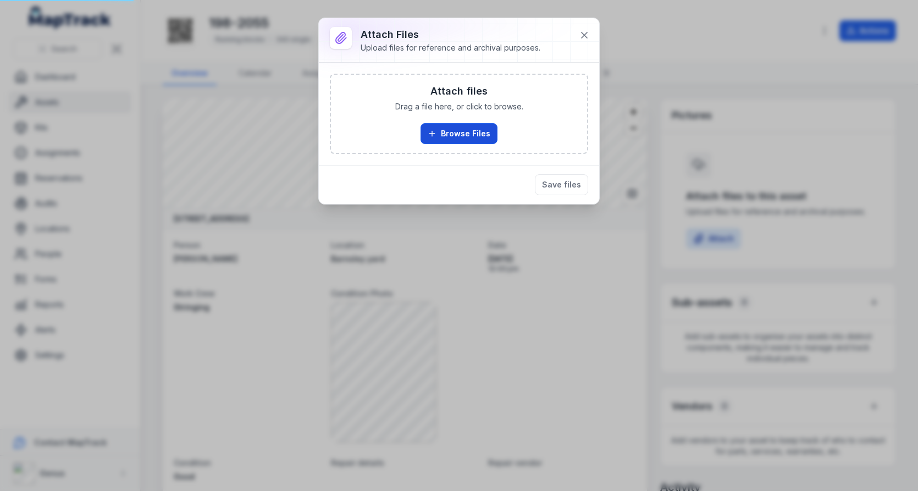
click at [431, 129] on icon "button" at bounding box center [431, 133] width 9 height 9
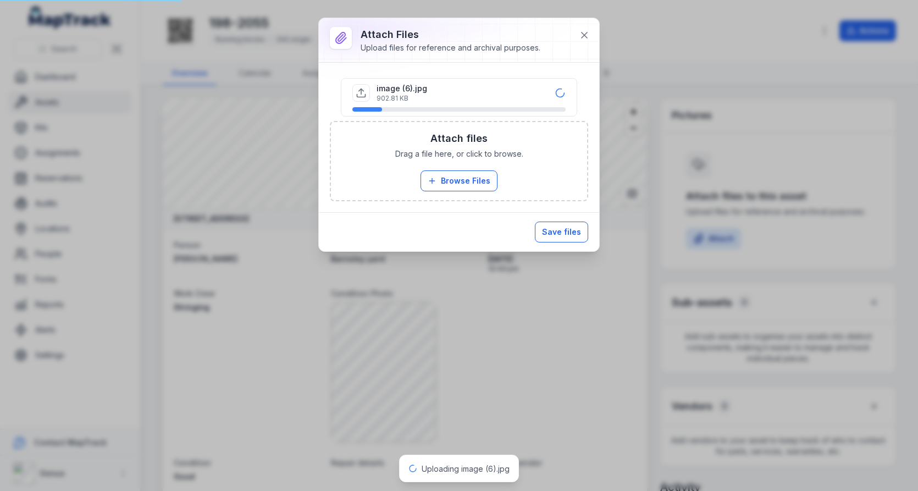
click at [571, 228] on button "Save files" at bounding box center [561, 231] width 53 height 21
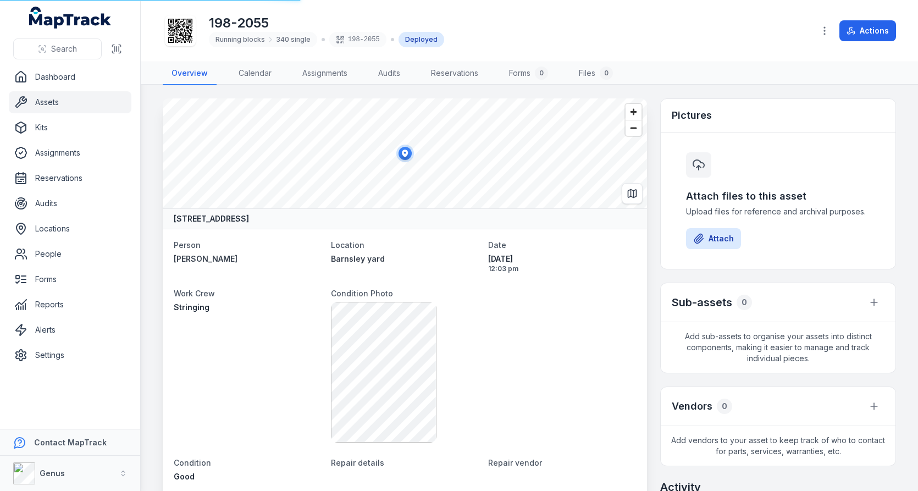
click at [683, 108] on h3 "Pictures" at bounding box center [691, 115] width 40 height 15
click at [664, 136] on div "Attach files to this asset Upload files for reference and archival purposes. At…" at bounding box center [777, 200] width 235 height 136
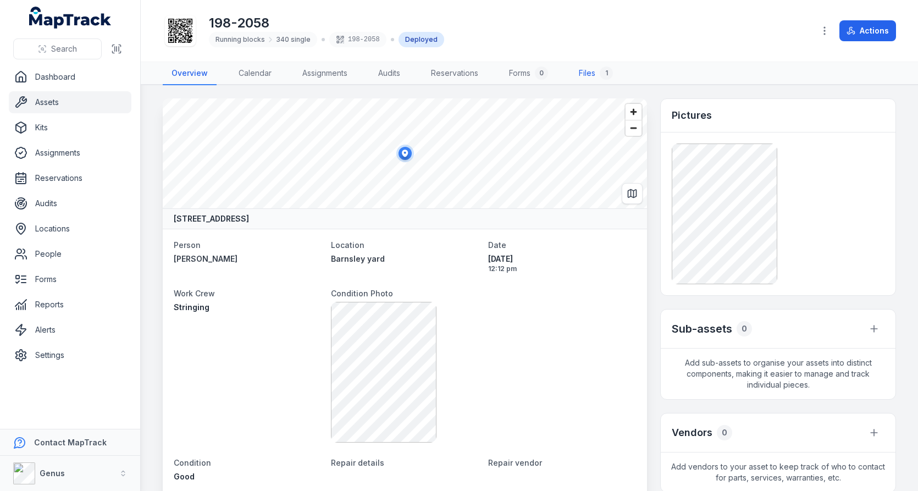
click at [594, 68] on link "Files 1" at bounding box center [596, 73] width 52 height 23
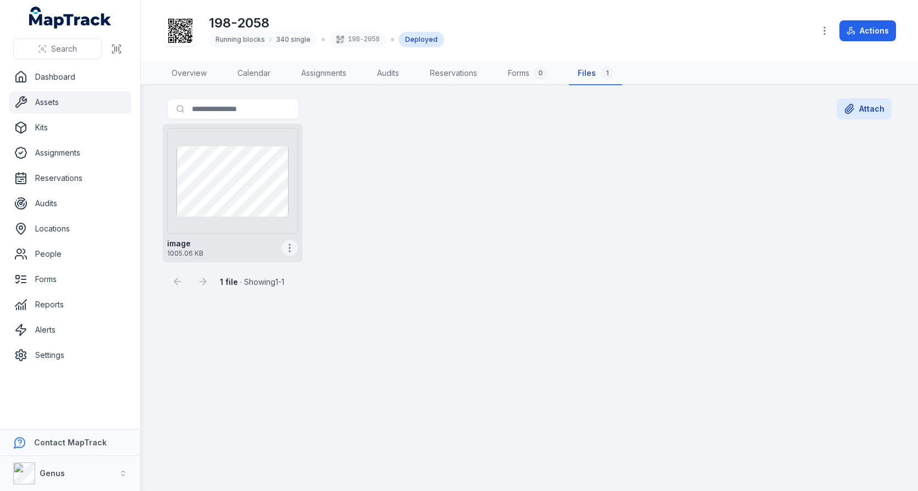
click at [291, 249] on icon "button" at bounding box center [289, 247] width 11 height 11
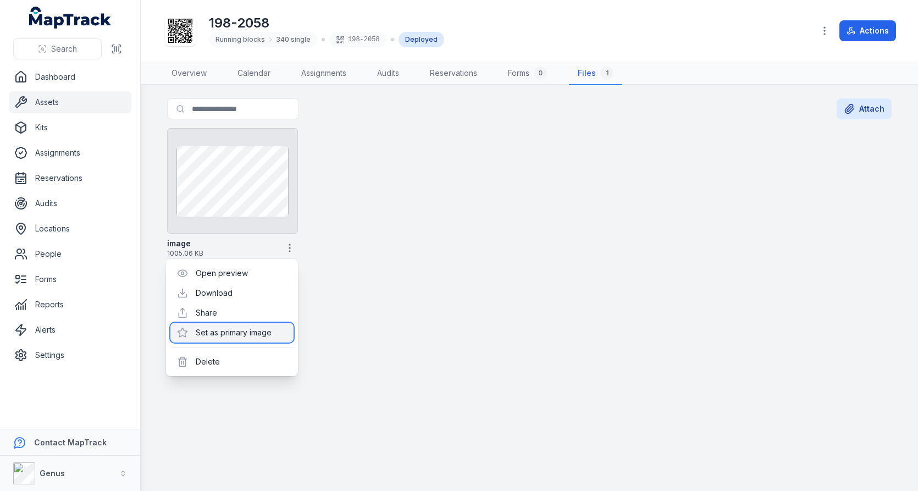
click at [248, 335] on div "Set as primary image" at bounding box center [231, 333] width 123 height 20
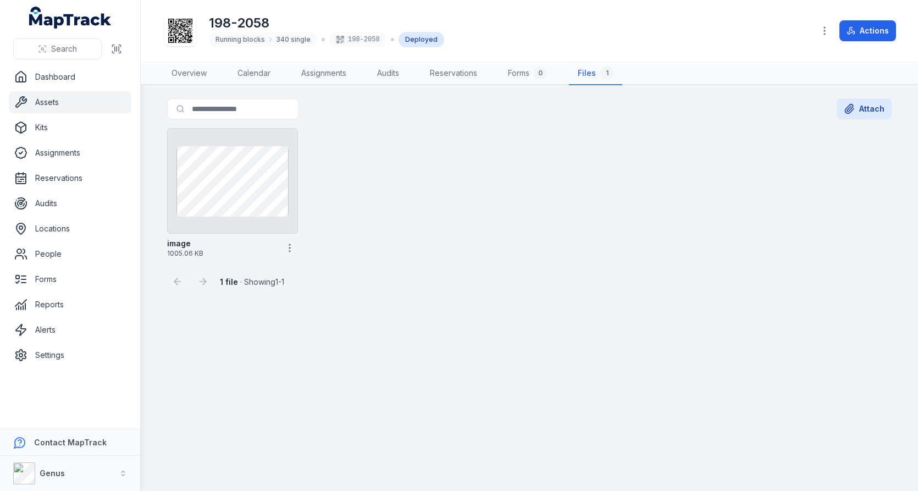
click at [441, 270] on div "1 file · Showing 1 - 1" at bounding box center [529, 277] width 724 height 30
